Goal: Information Seeking & Learning: Learn about a topic

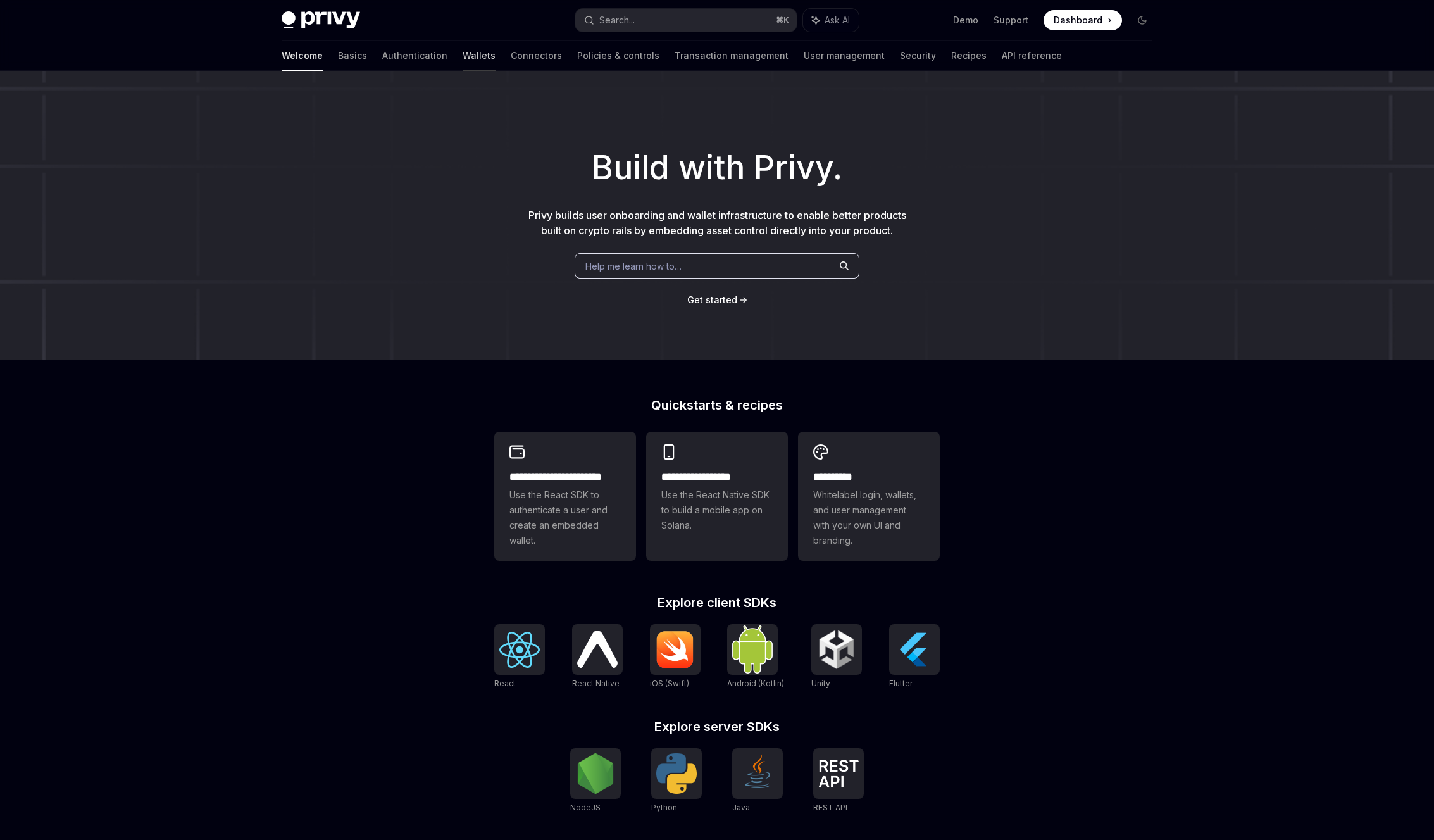
click at [462, 60] on link "Wallets" at bounding box center [478, 55] width 33 height 30
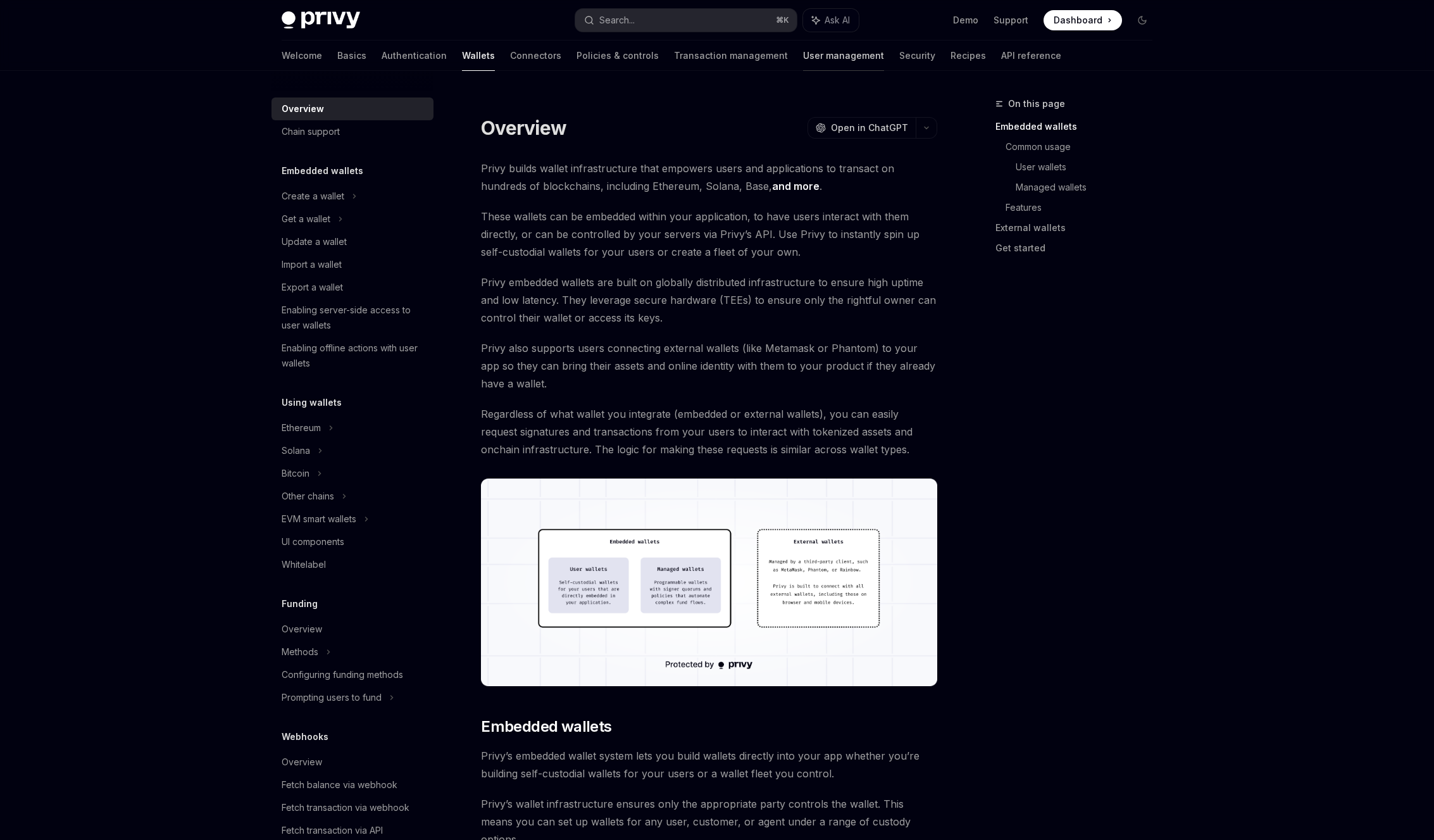
click at [803, 55] on link "User management" at bounding box center [843, 55] width 81 height 30
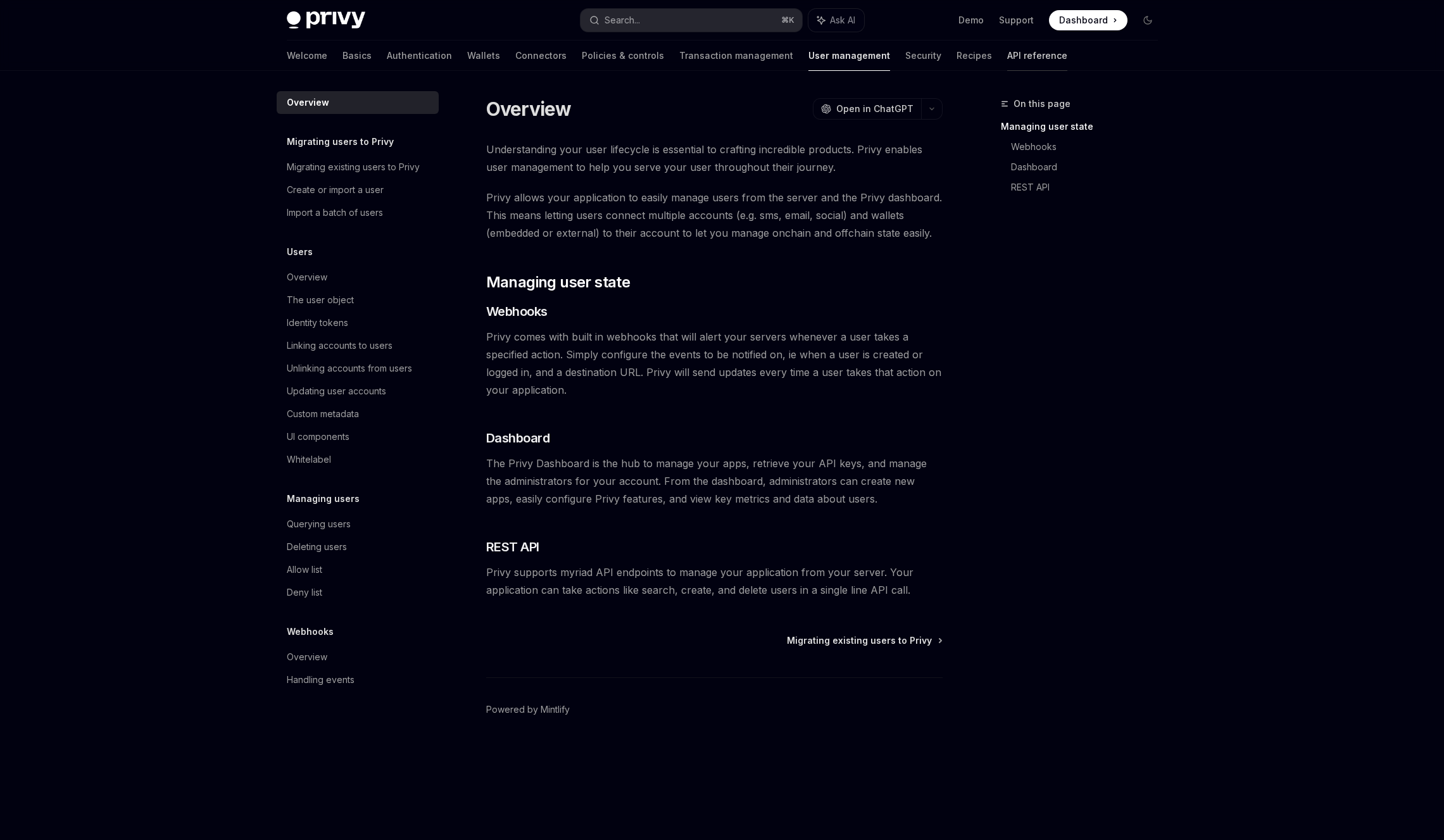
click at [1007, 61] on link "API reference" at bounding box center [1037, 55] width 60 height 30
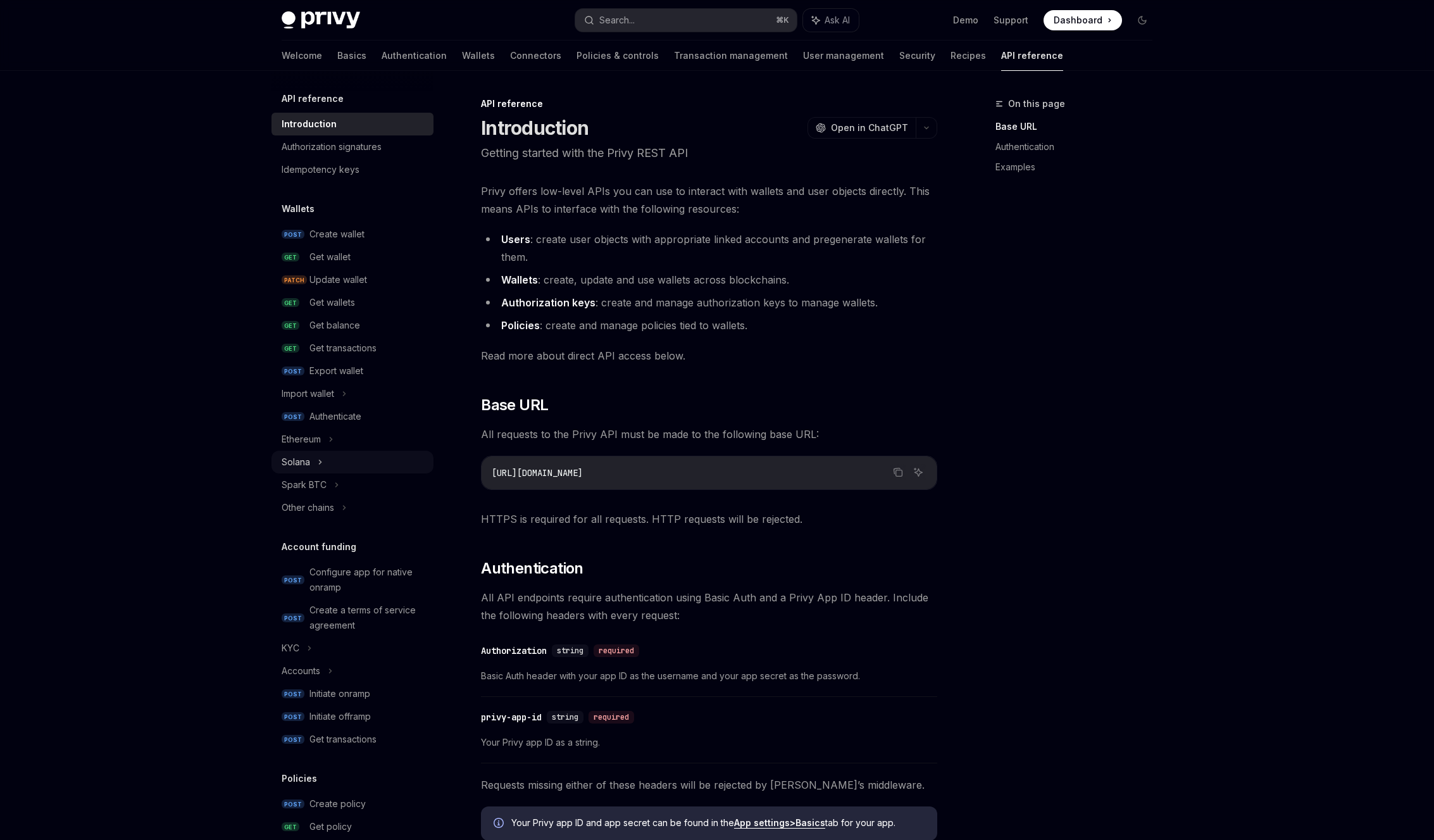
click at [343, 462] on div "Solana" at bounding box center [352, 461] width 162 height 23
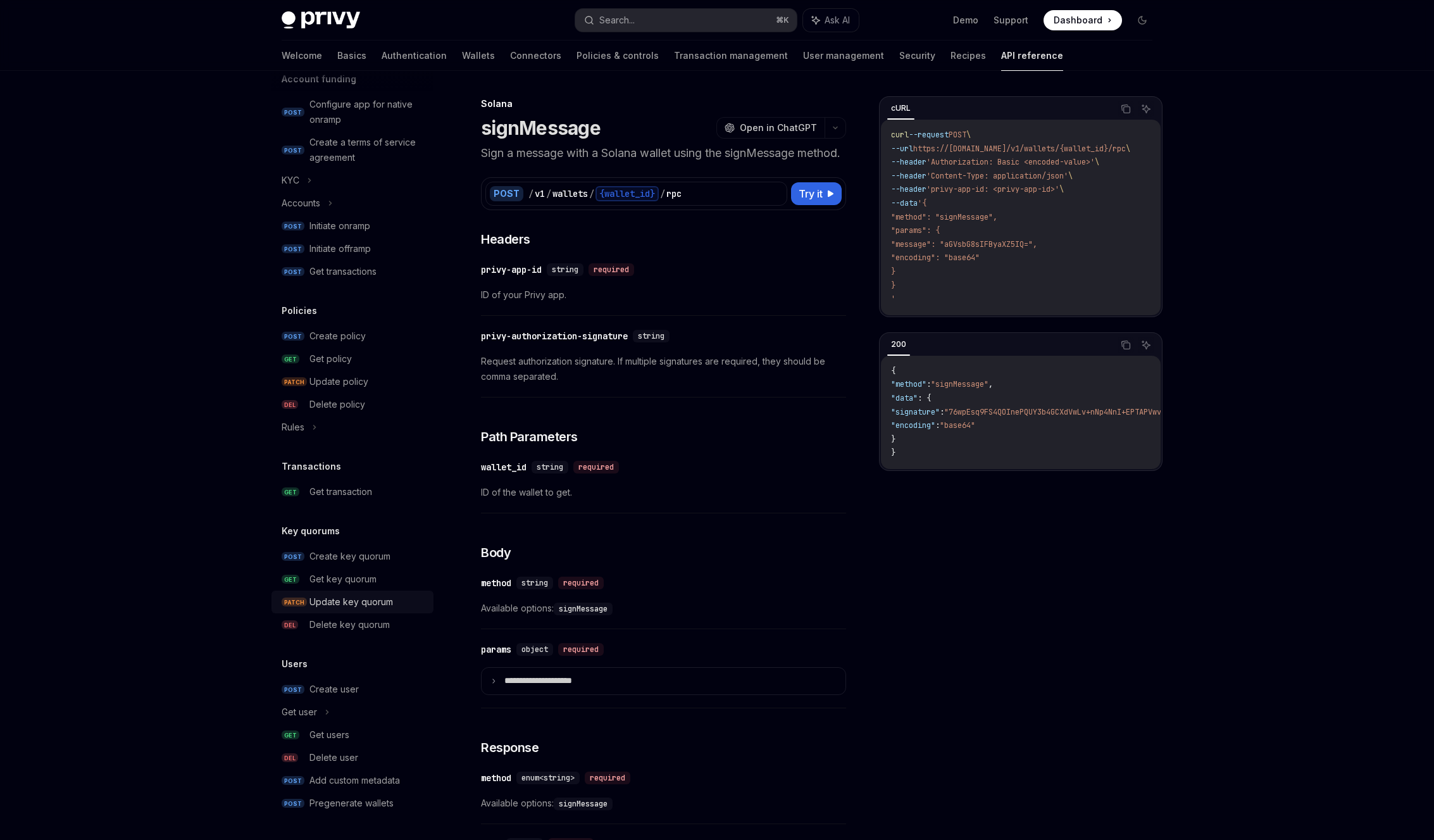
scroll to position [202, 0]
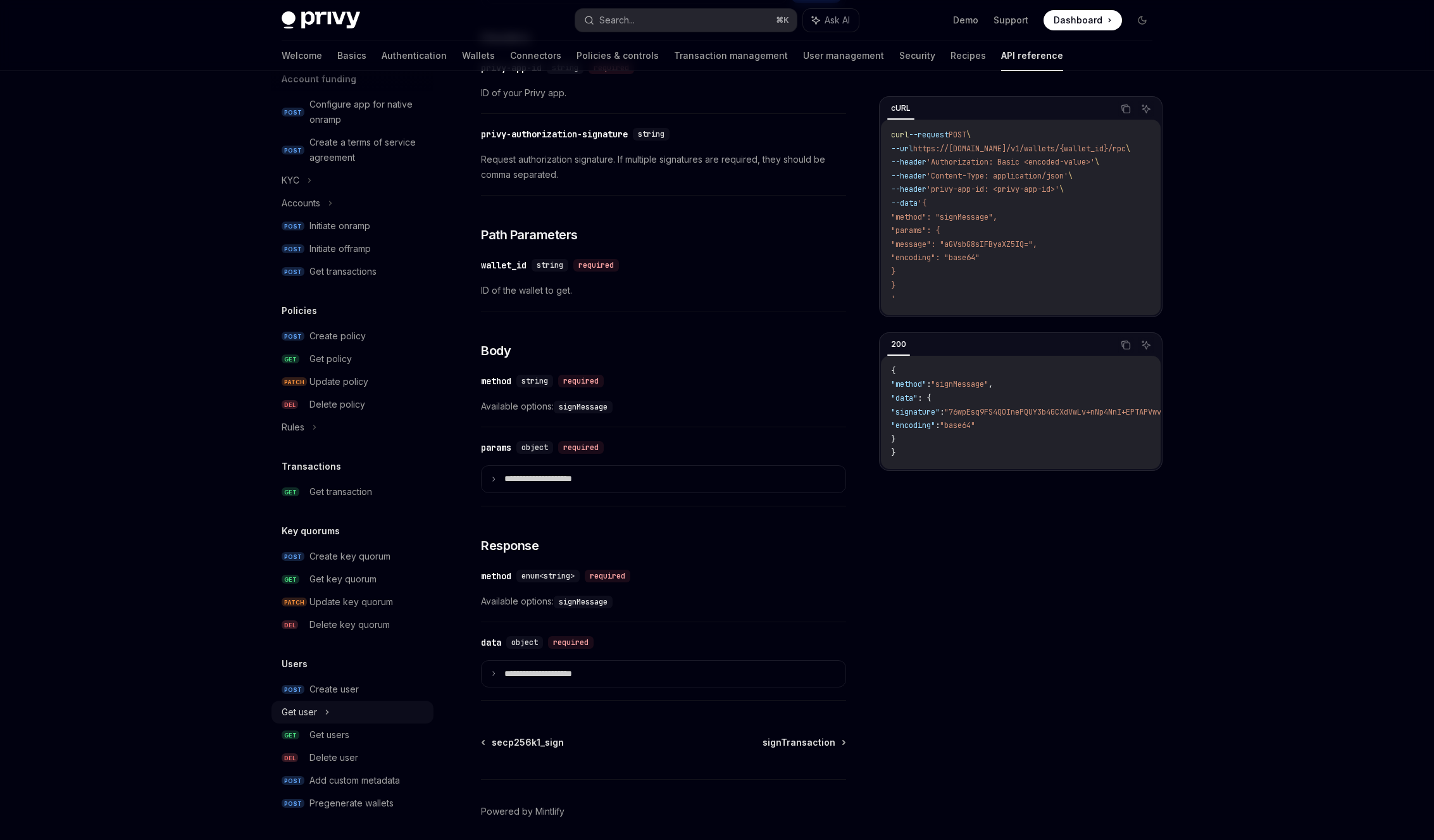
click at [348, 715] on div "Get user" at bounding box center [352, 711] width 162 height 23
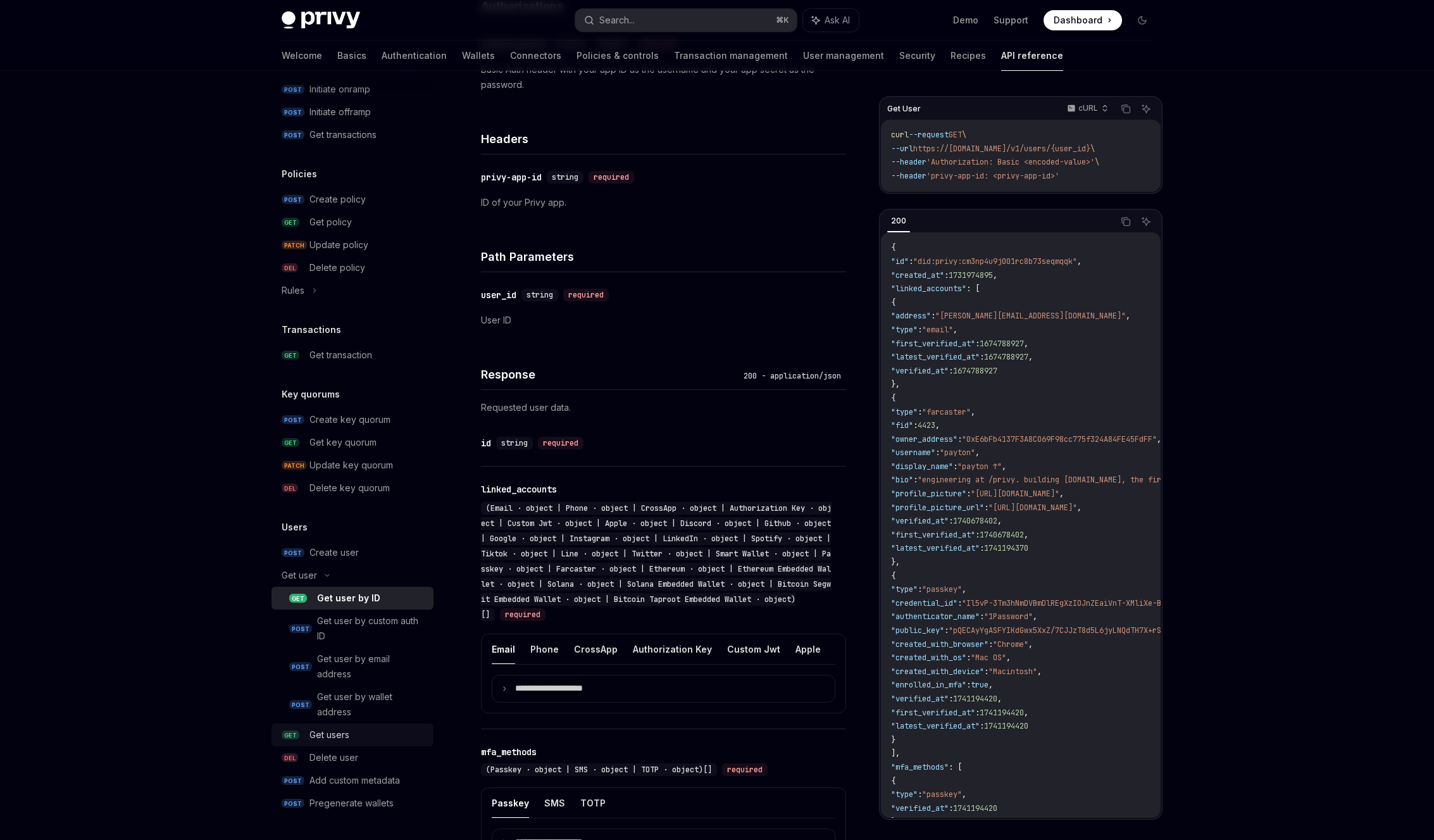
scroll to position [301, 0]
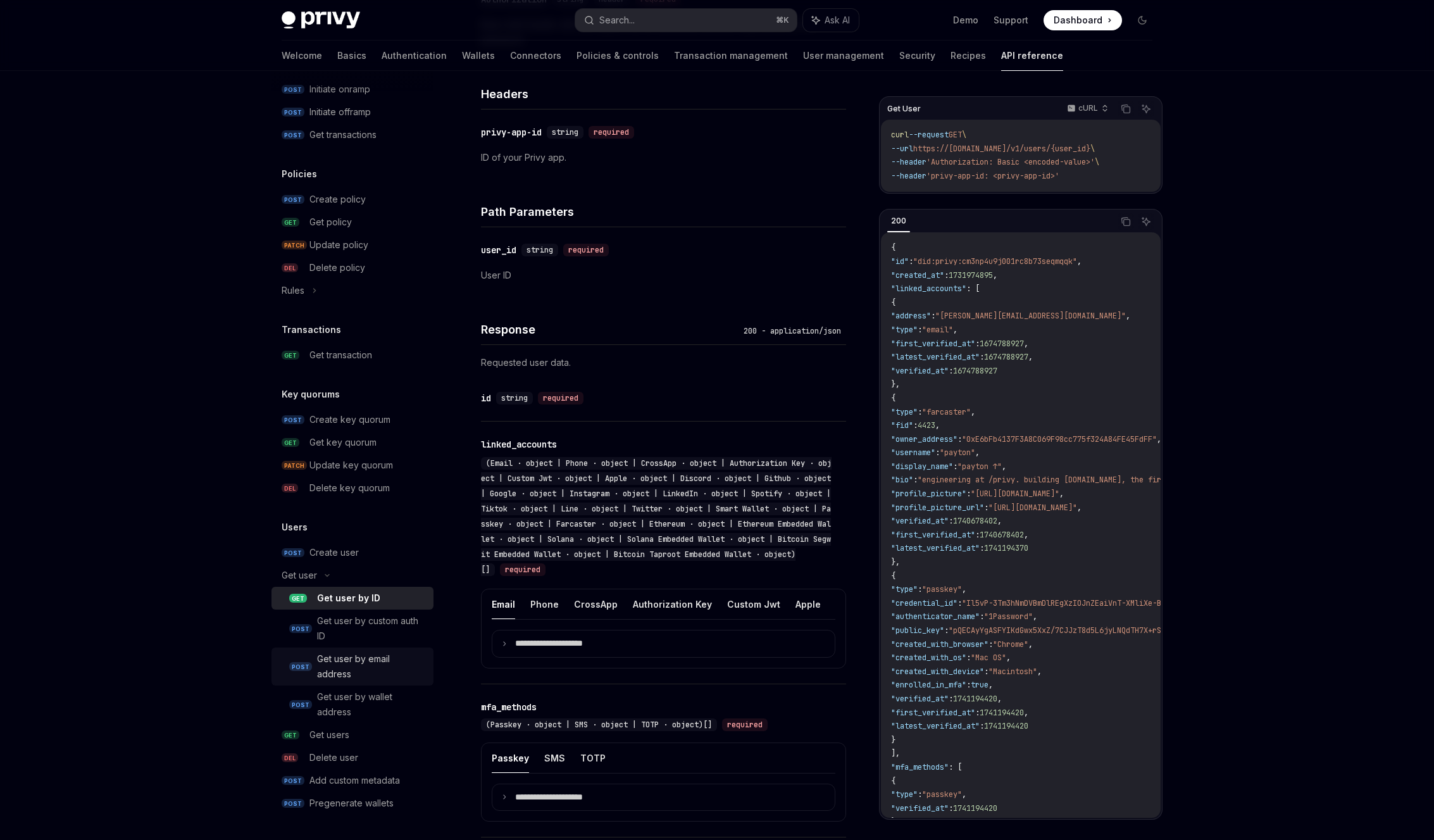
click at [368, 662] on div "Get user by email address" at bounding box center [372, 667] width 109 height 30
type textarea "*"
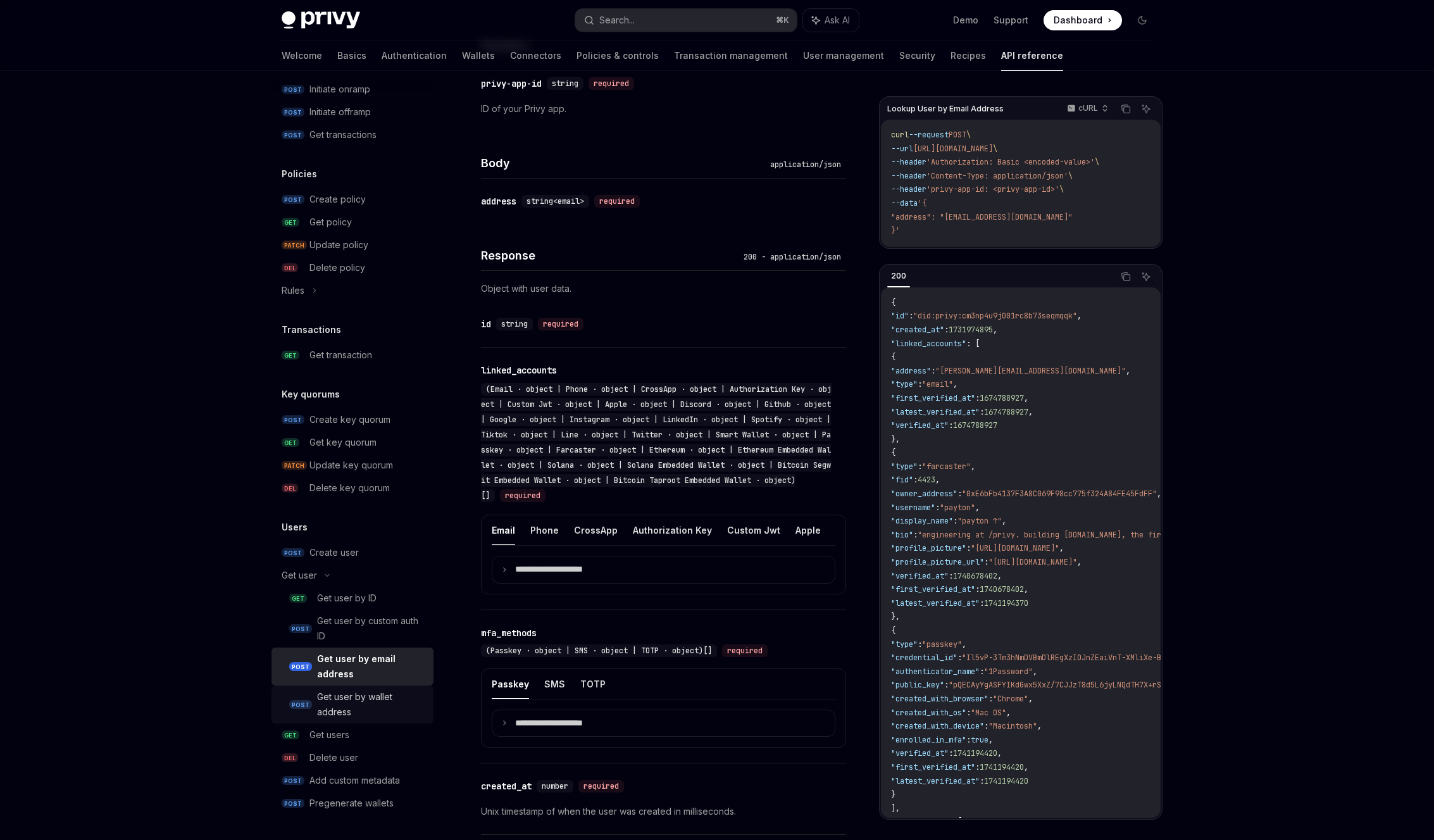
scroll to position [358, 0]
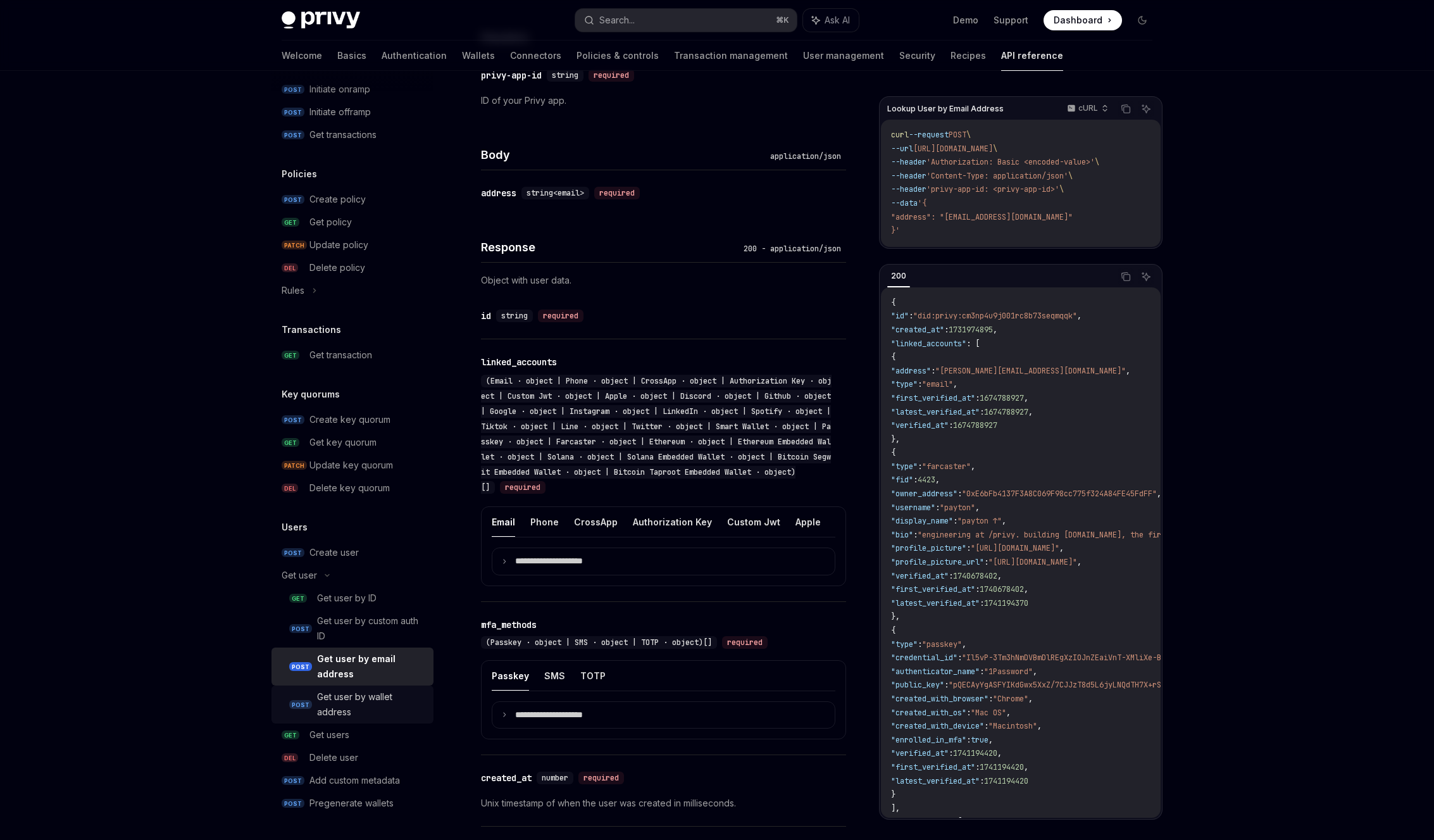
click at [356, 694] on div "Get user by wallet address" at bounding box center [372, 704] width 109 height 30
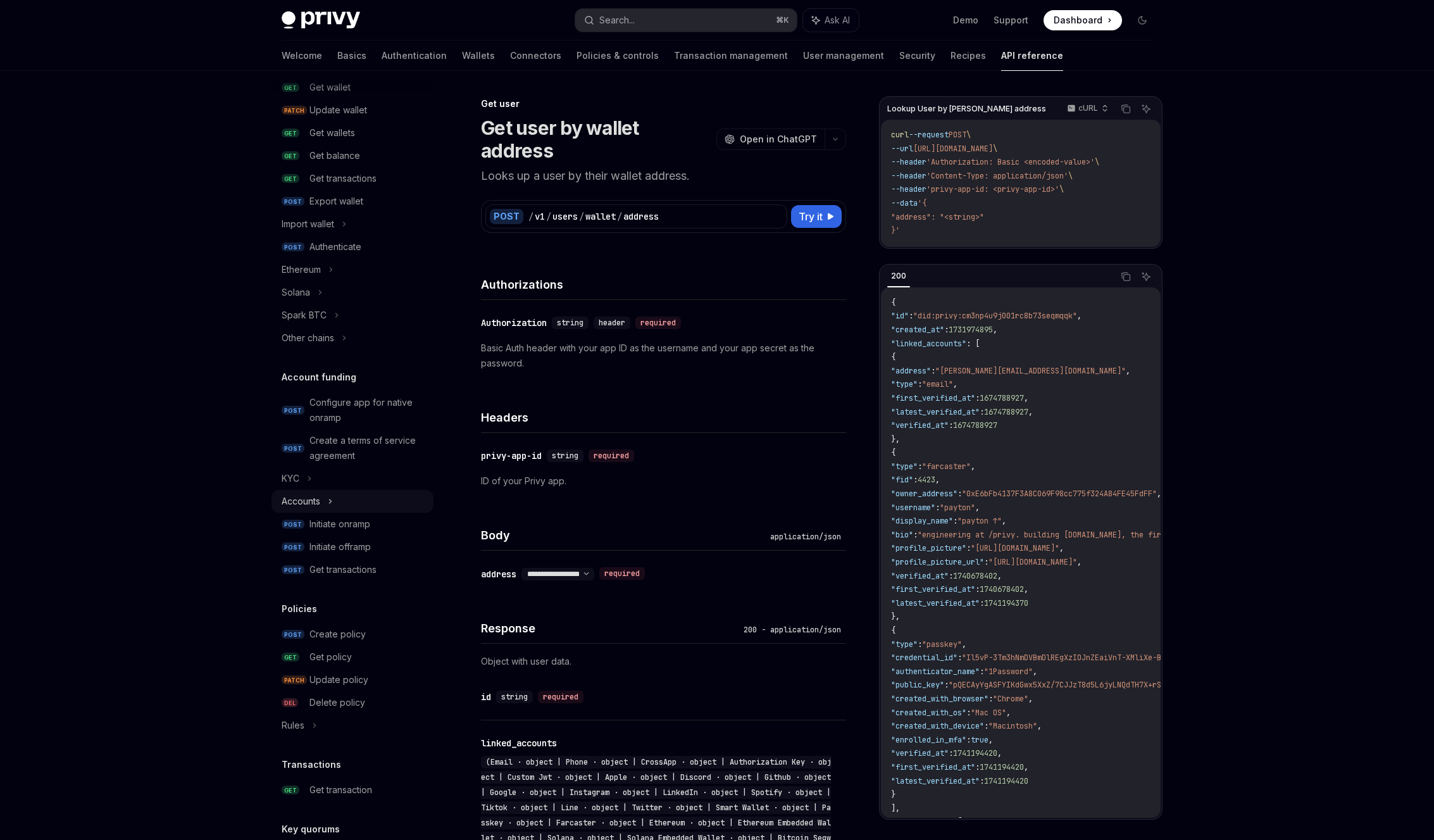
scroll to position [162, 0]
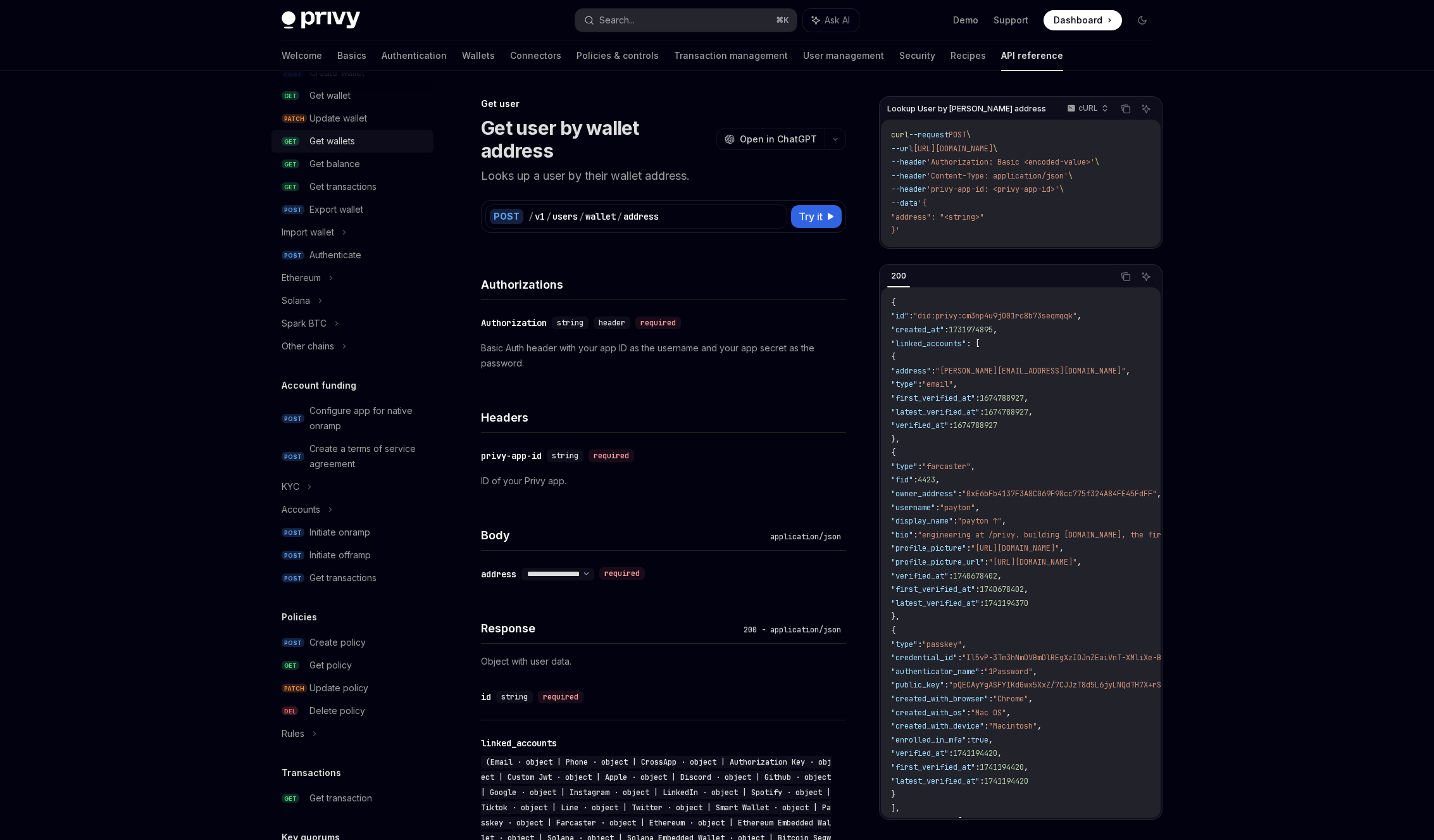
click at [346, 146] on div "Get wallets" at bounding box center [333, 141] width 45 height 15
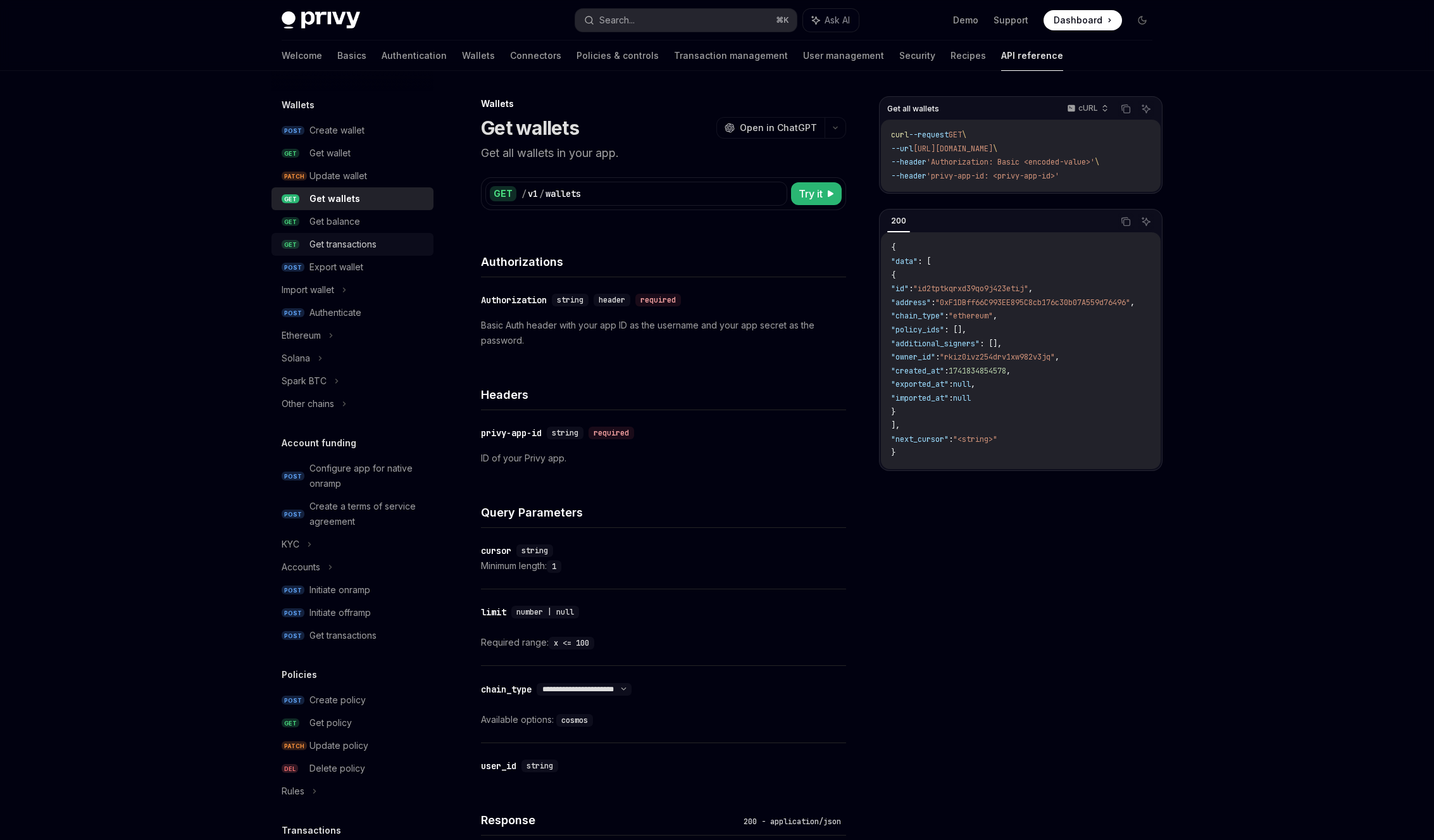
scroll to position [95, 0]
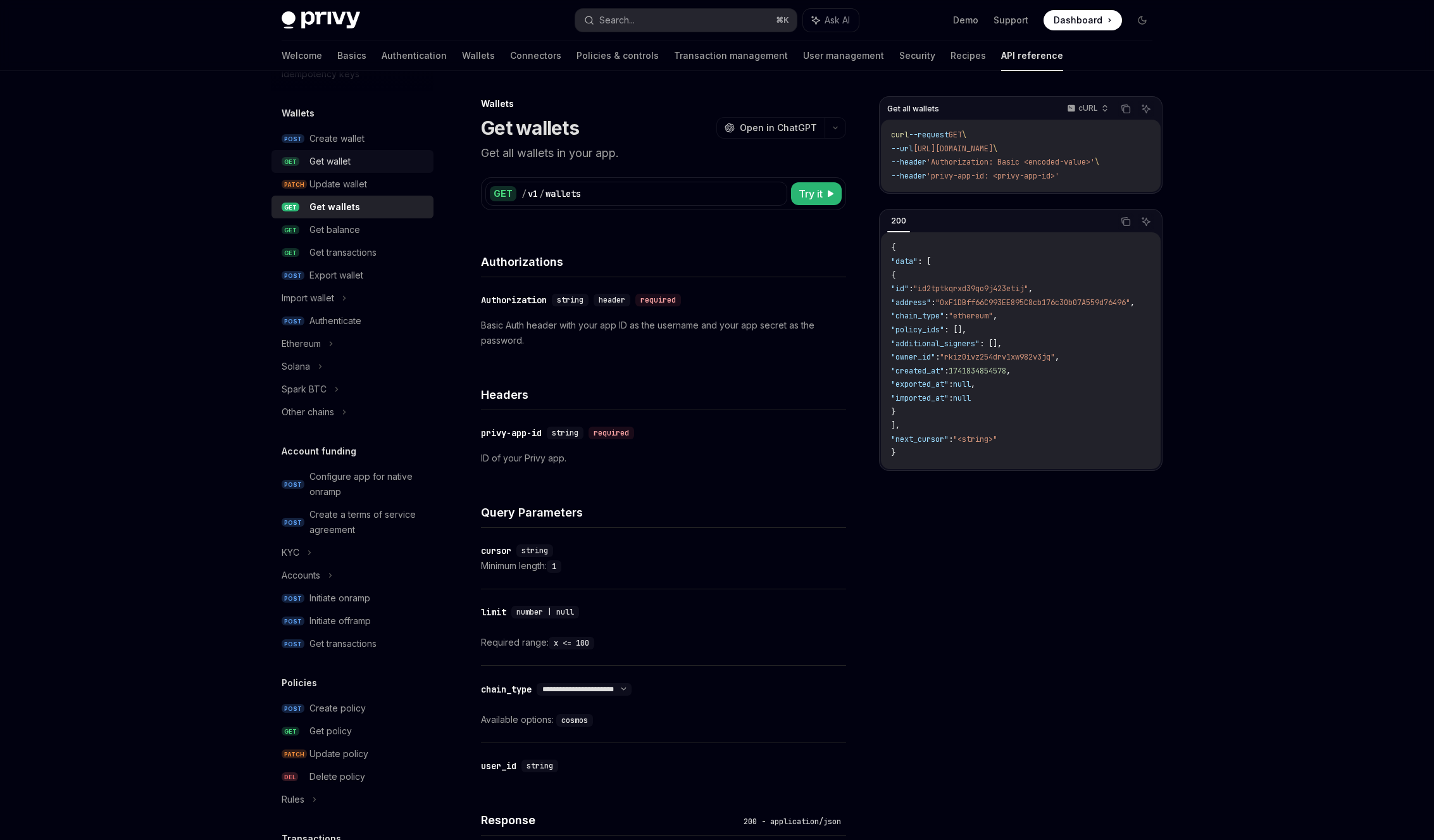
click at [356, 162] on div "Get wallet" at bounding box center [368, 162] width 116 height 15
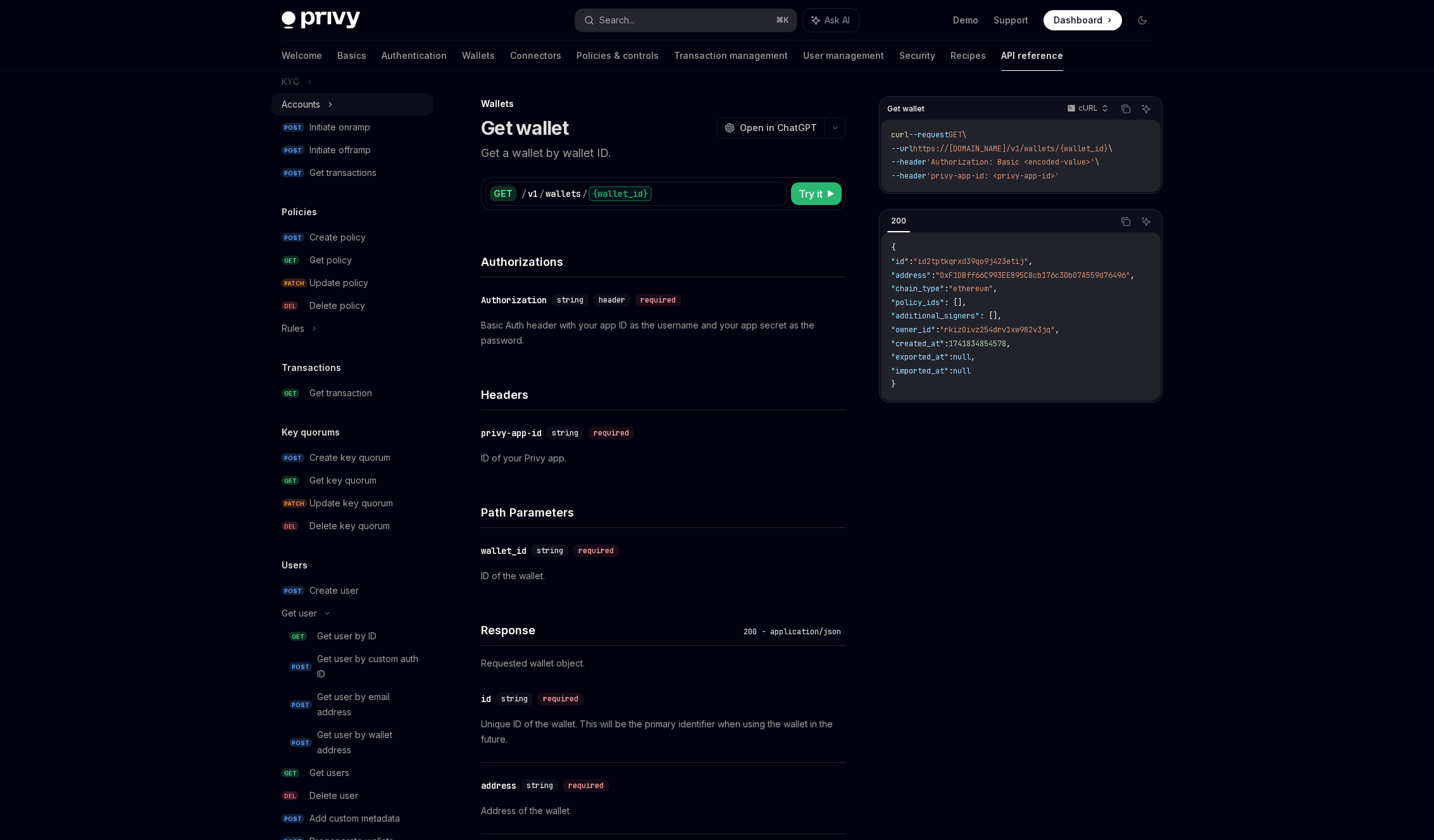
scroll to position [605, 0]
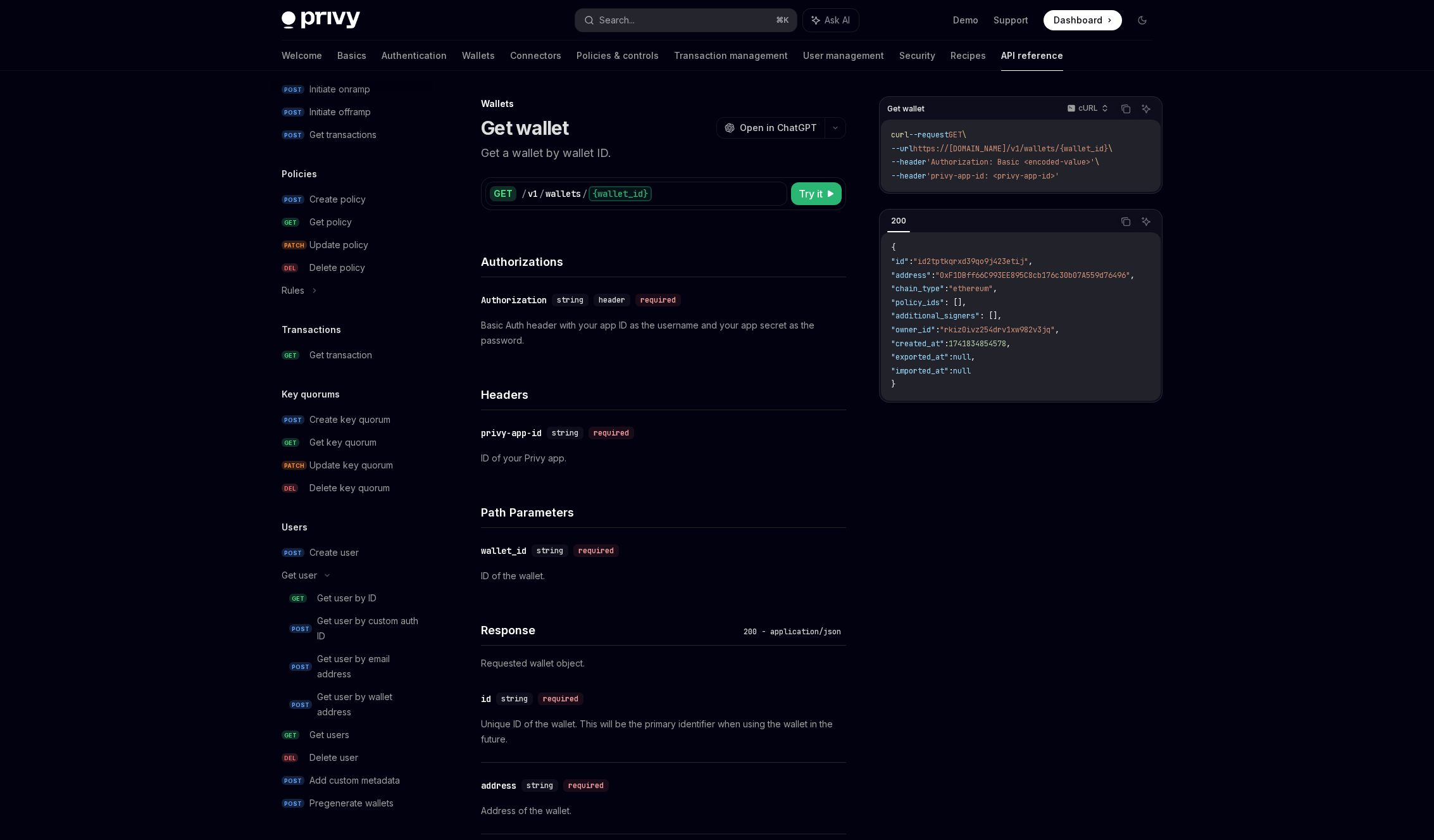
click at [1324, 513] on div "Privy Docs home page Search... ⌘ K Ask AI Demo Support Dashboard Dashboard Sear…" at bounding box center [717, 853] width 1434 height 1708
click at [353, 734] on div "Get users" at bounding box center [368, 734] width 116 height 15
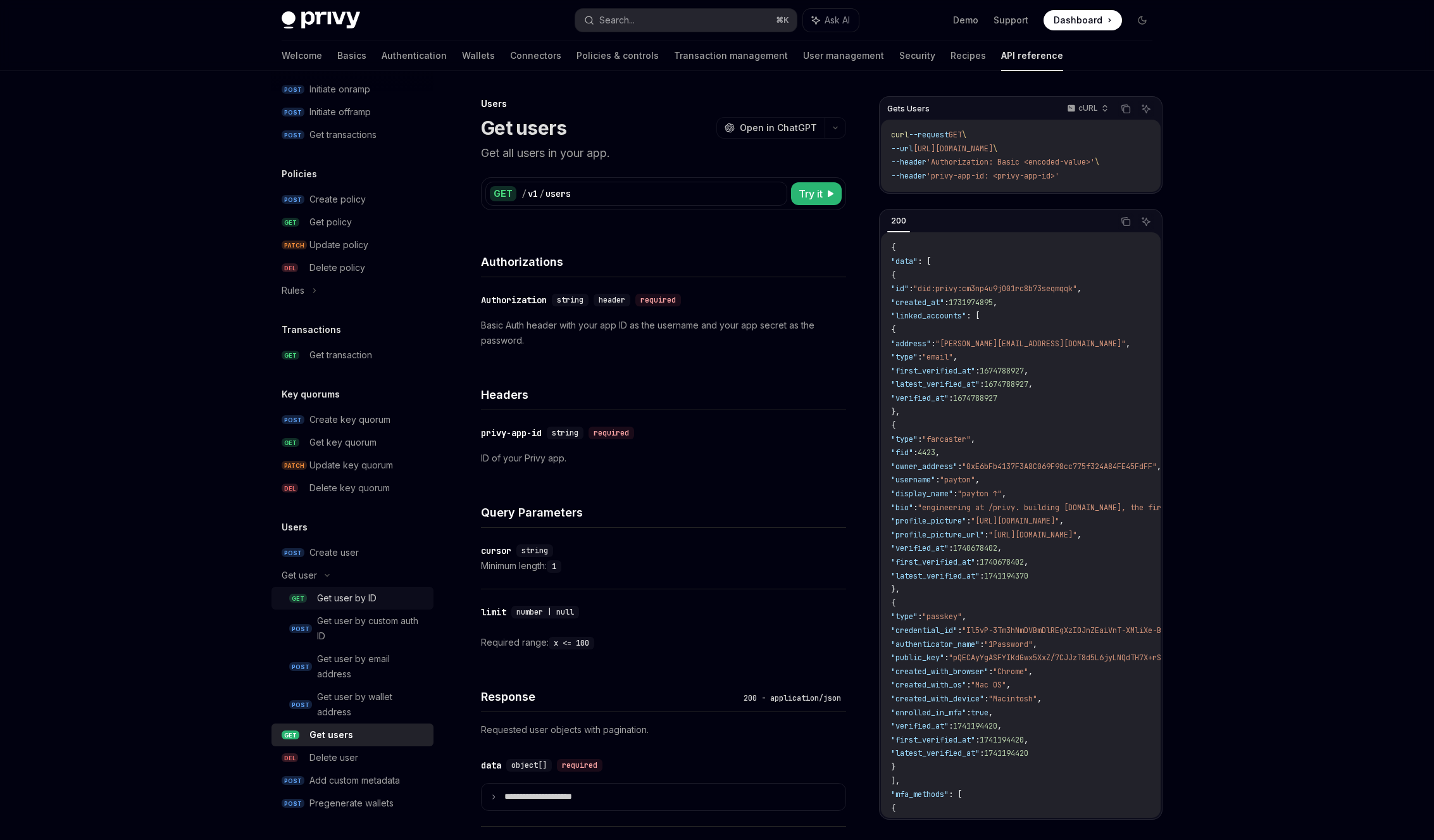
click at [350, 592] on div "Get user by ID" at bounding box center [347, 598] width 59 height 15
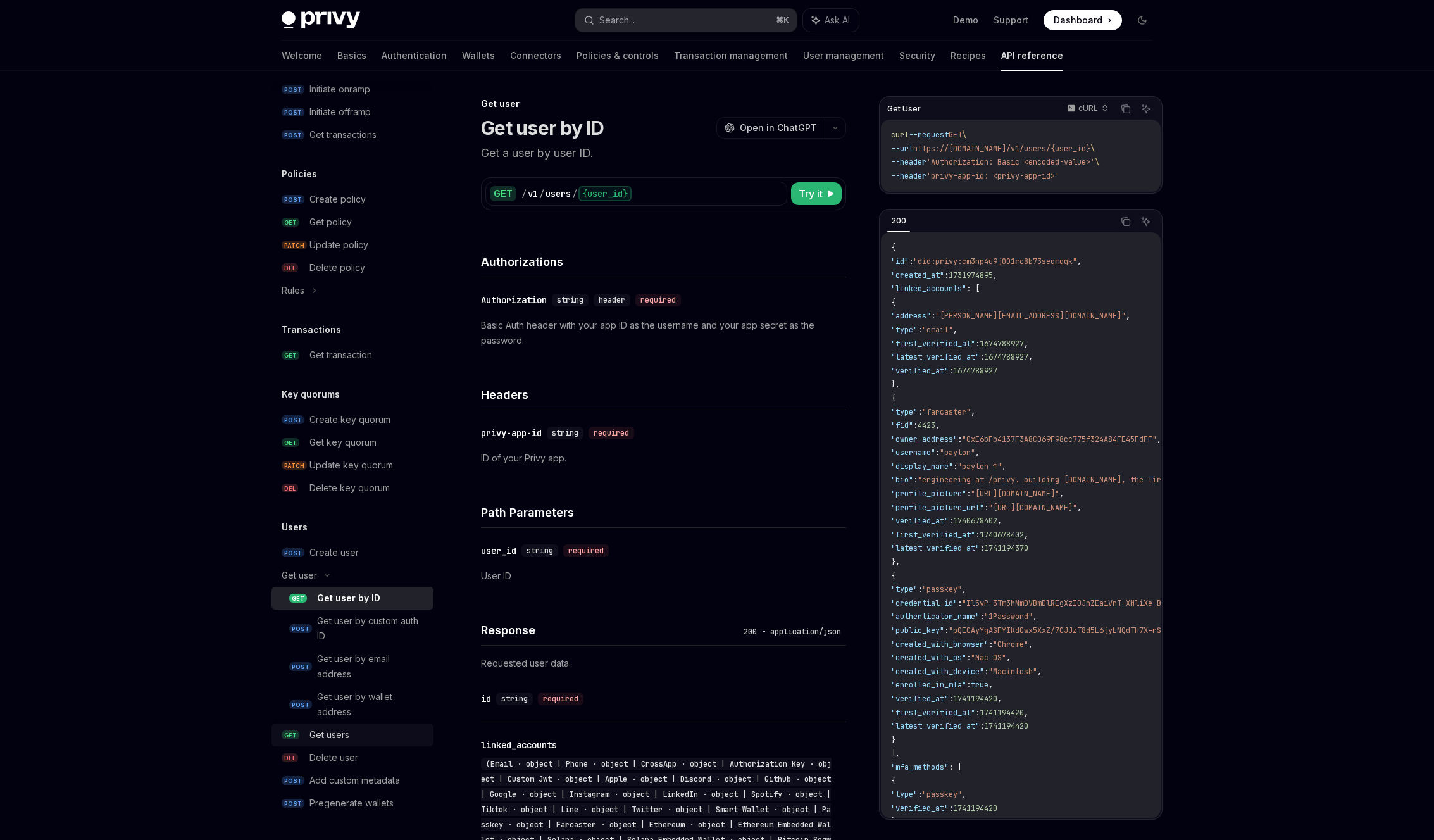
click at [367, 735] on div "Get users" at bounding box center [368, 734] width 116 height 15
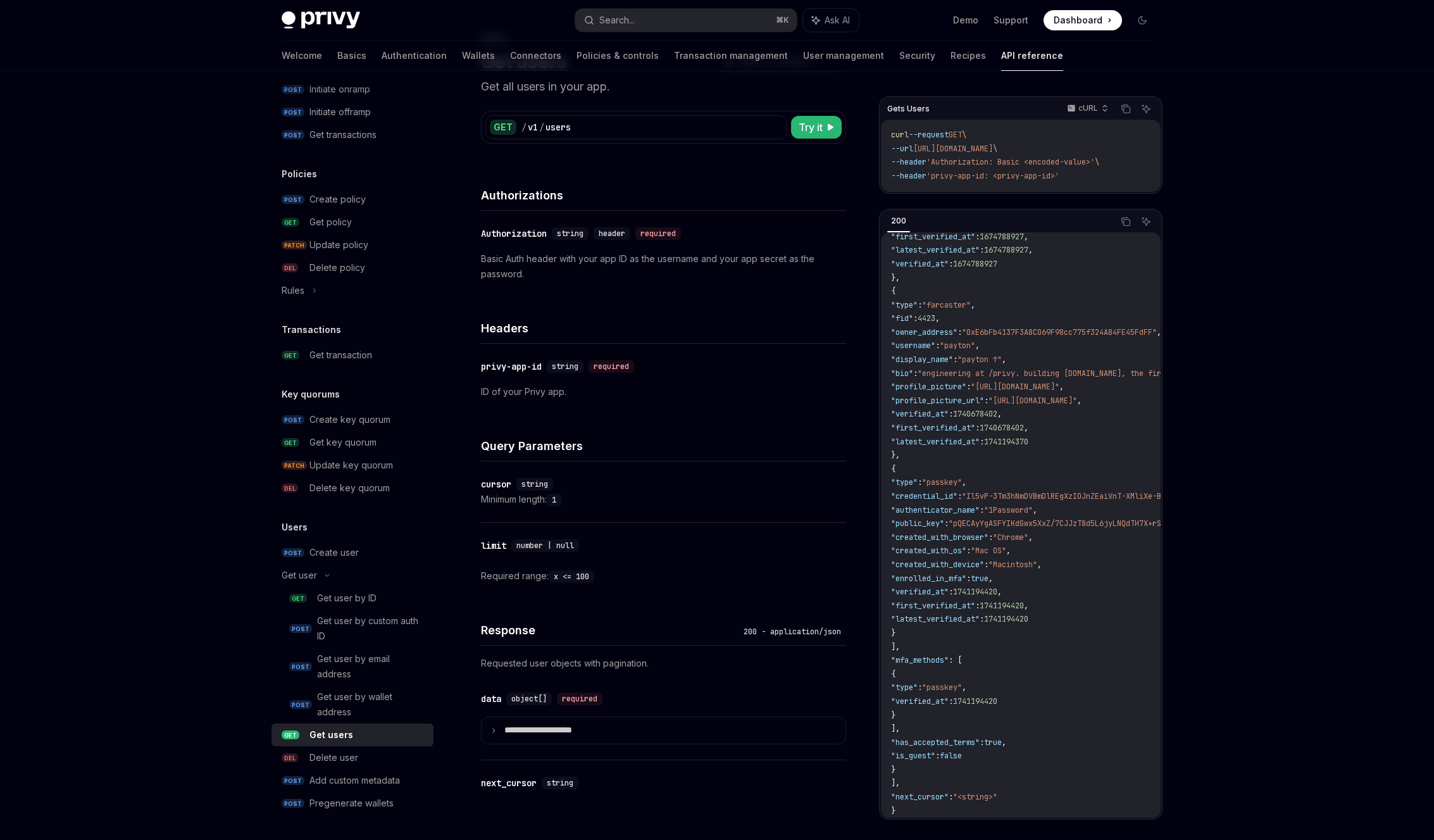
scroll to position [131, 0]
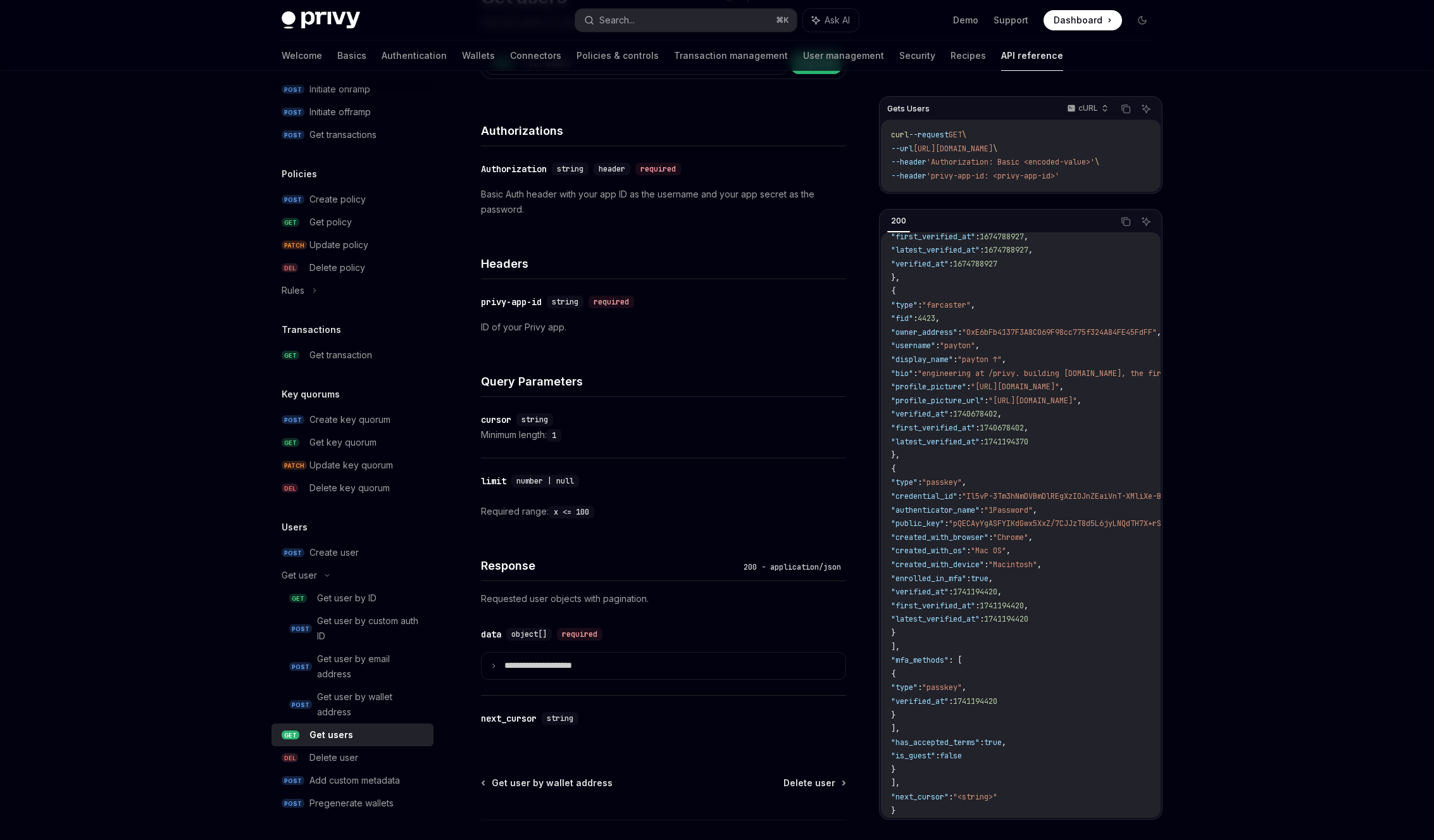
click at [766, 667] on summary "**********" at bounding box center [663, 666] width 364 height 27
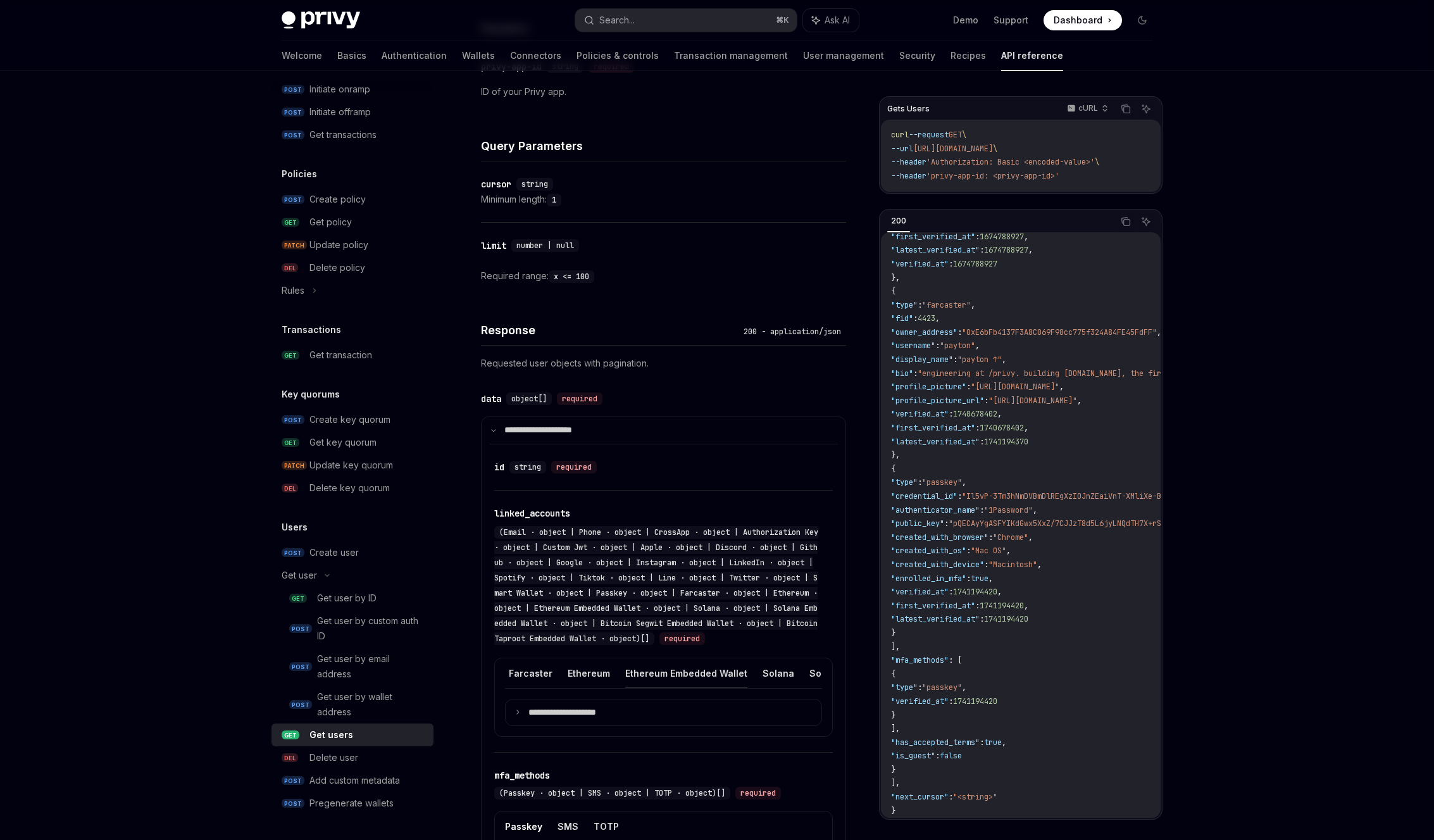
scroll to position [0, 908]
click at [652, 675] on button "Ethereum Embedded Wallet" at bounding box center [671, 673] width 122 height 30
click at [575, 719] on p "**********" at bounding box center [572, 713] width 88 height 12
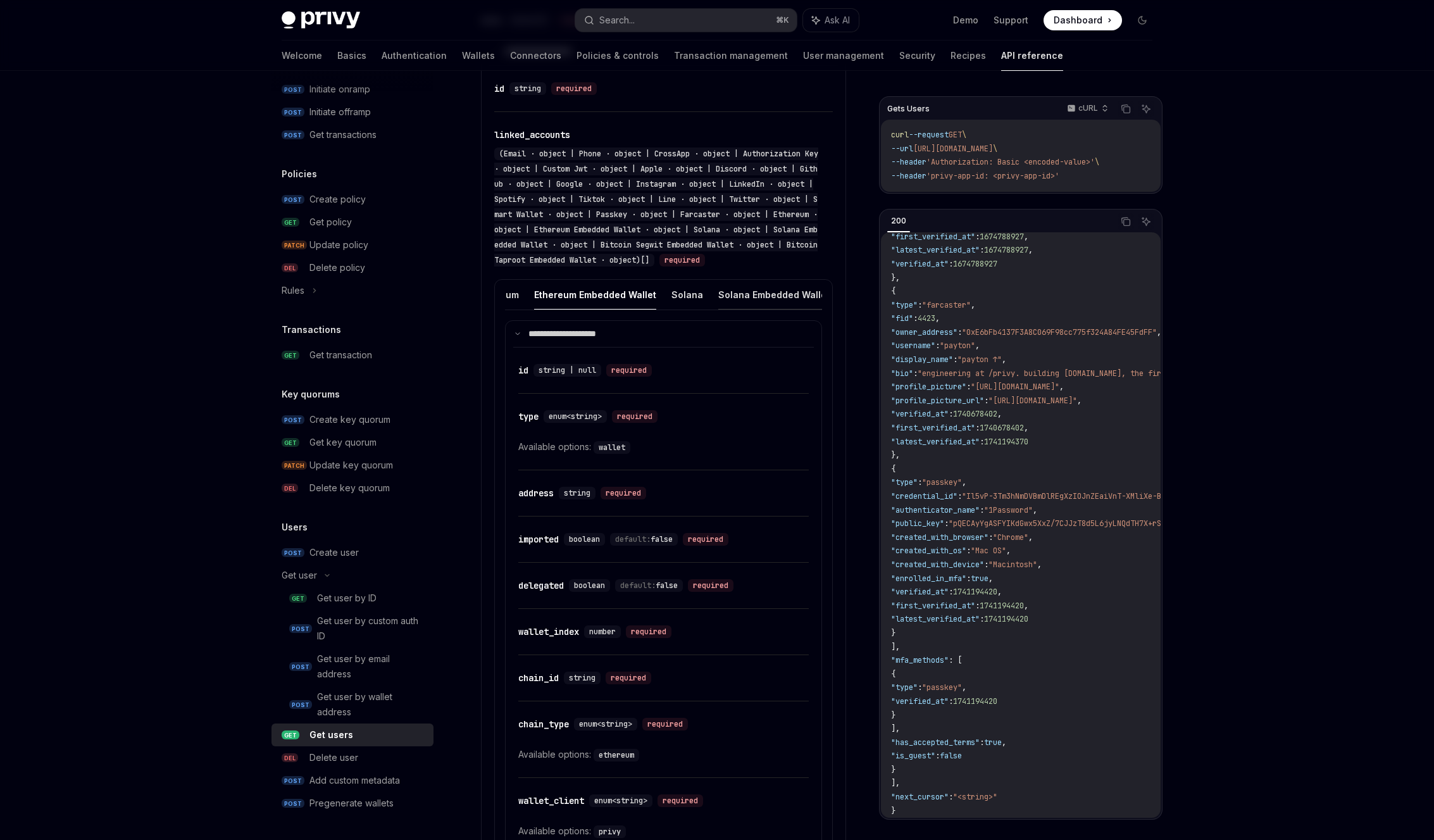
scroll to position [0, 947]
click at [709, 295] on button "Solana" at bounding box center [725, 295] width 32 height 30
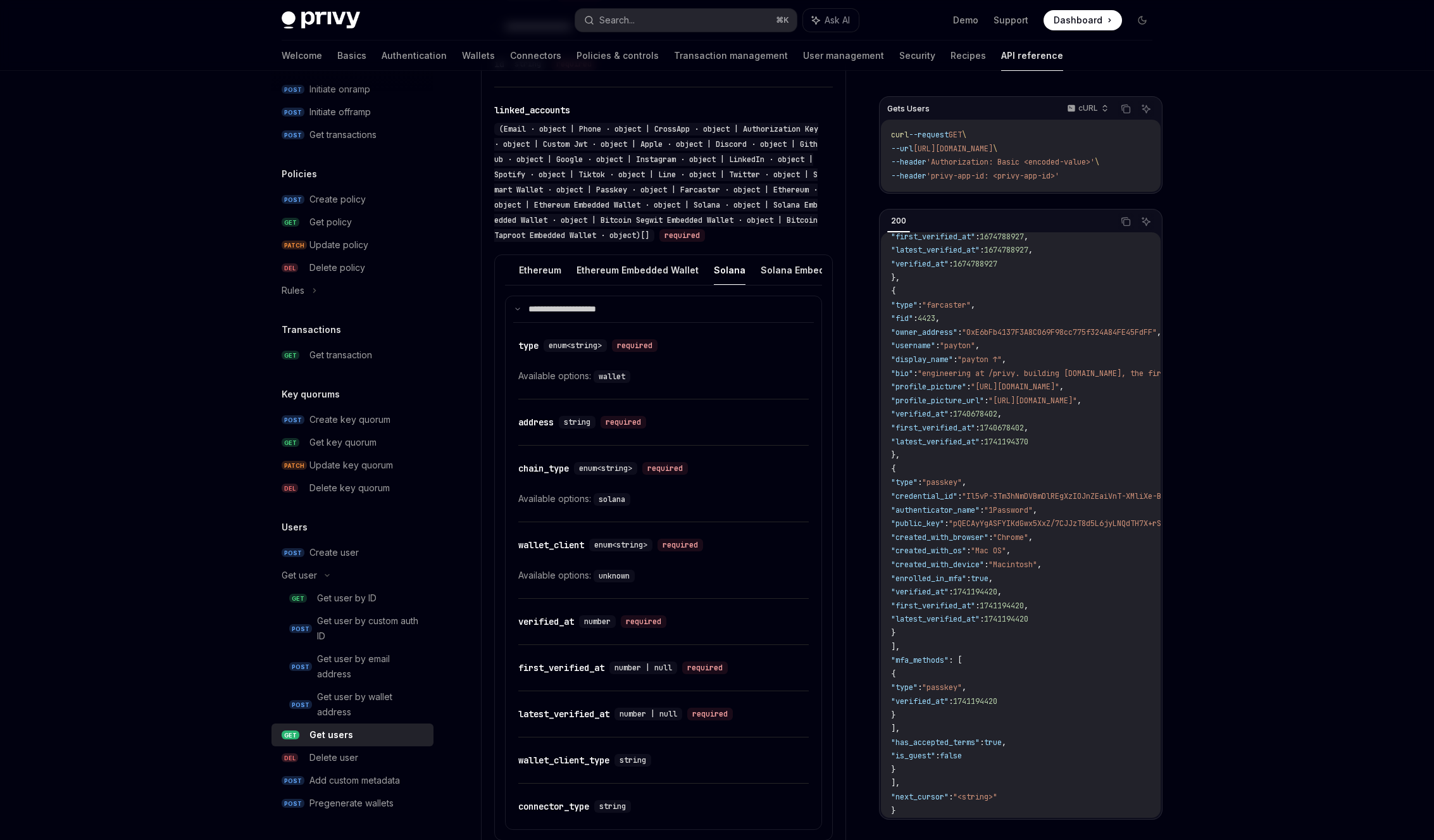
scroll to position [0, 979]
click at [723, 262] on button "Solana Embedded Wallet" at bounding box center [778, 271] width 111 height 30
type textarea "*"
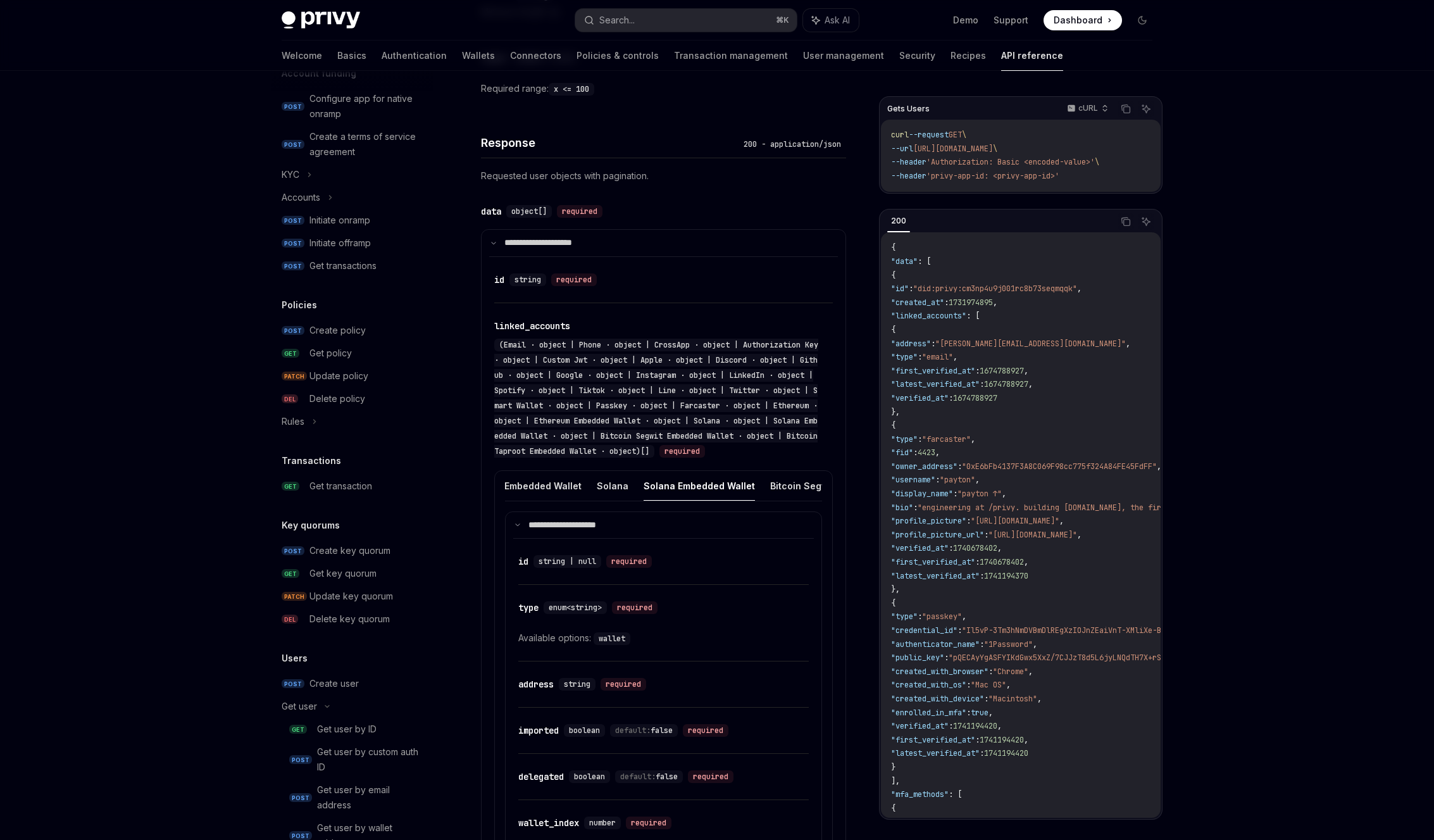
scroll to position [505, 0]
